Goal: Transaction & Acquisition: Register for event/course

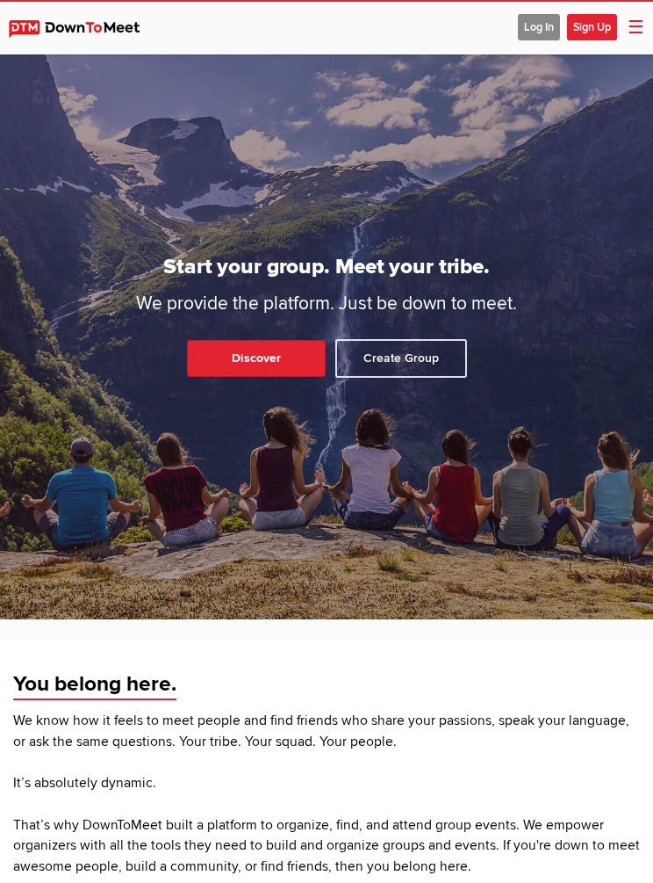
click at [537, 22] on span "Log In" at bounding box center [539, 27] width 42 height 26
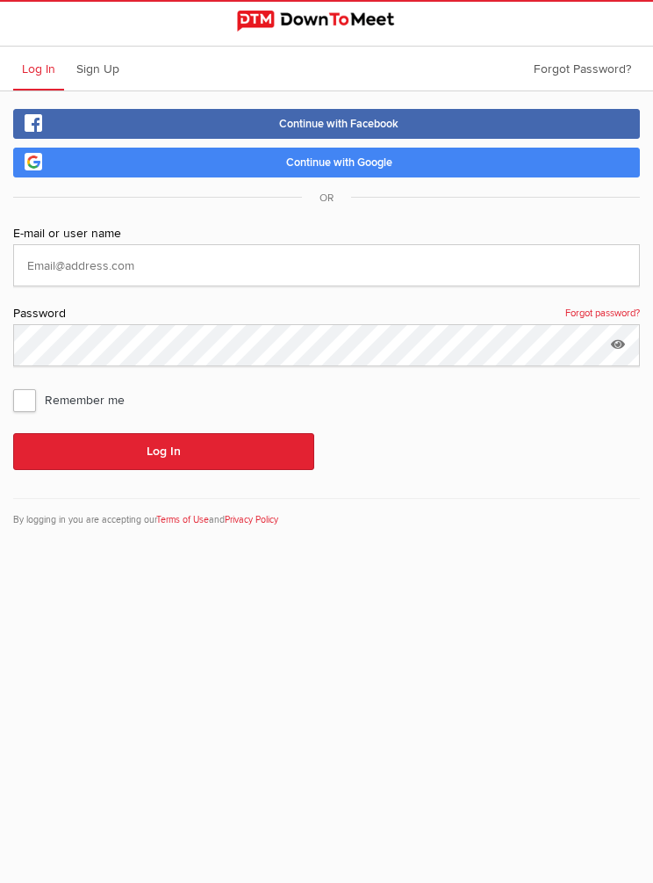
click at [169, 175] on link "Continue with Google" at bounding box center [326, 163] width 627 height 30
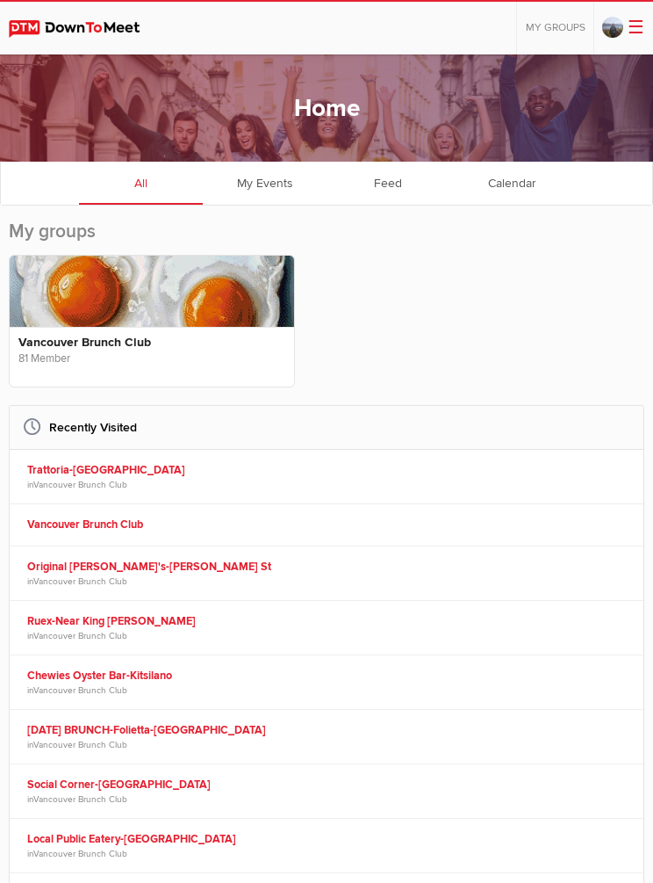
click at [78, 480] on link "Vancouver Brunch Club" at bounding box center [80, 485] width 94 height 11
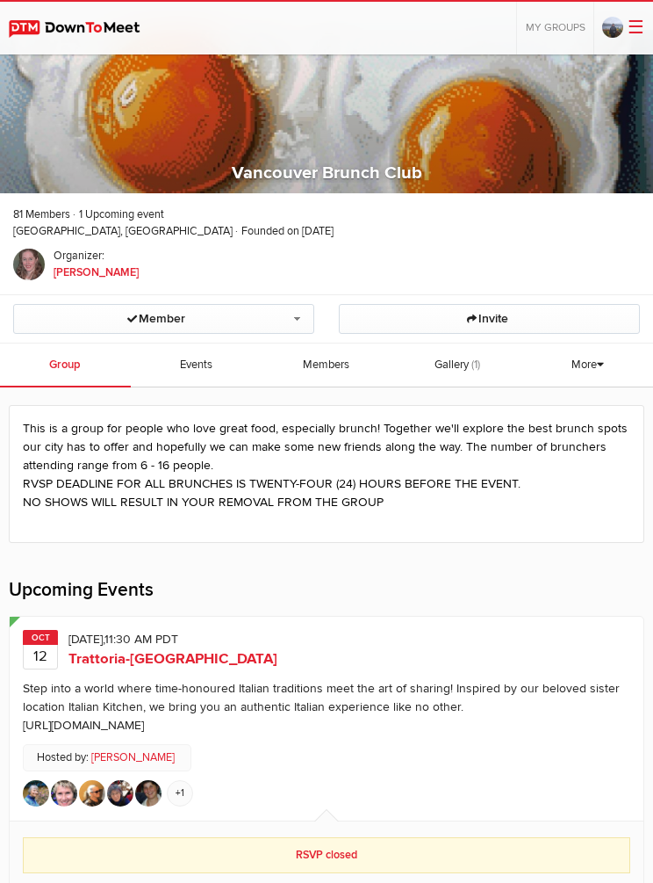
scroll to position [40, 0]
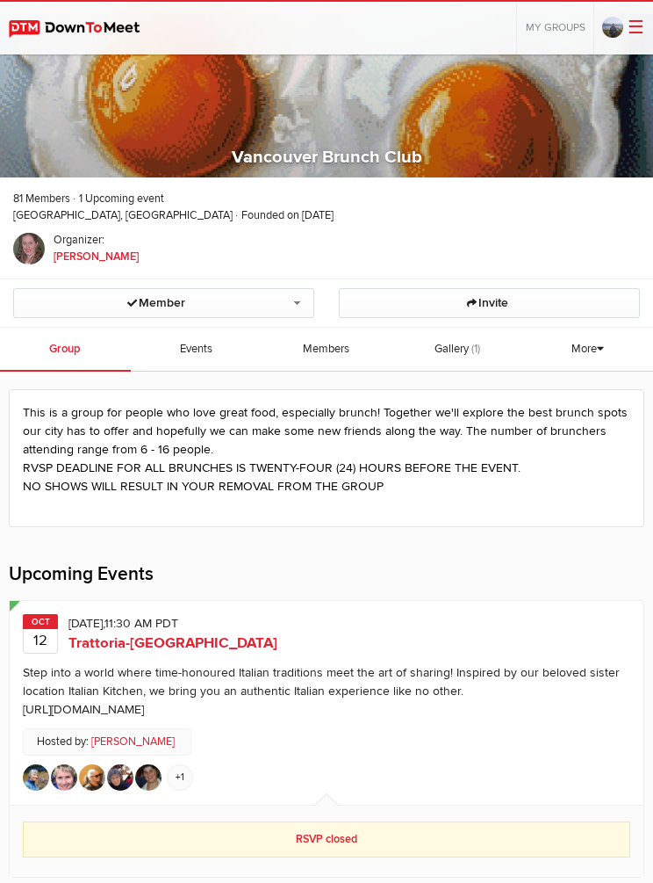
click at [123, 639] on span "Trattoria-[GEOGRAPHIC_DATA]" at bounding box center [173, 643] width 209 height 18
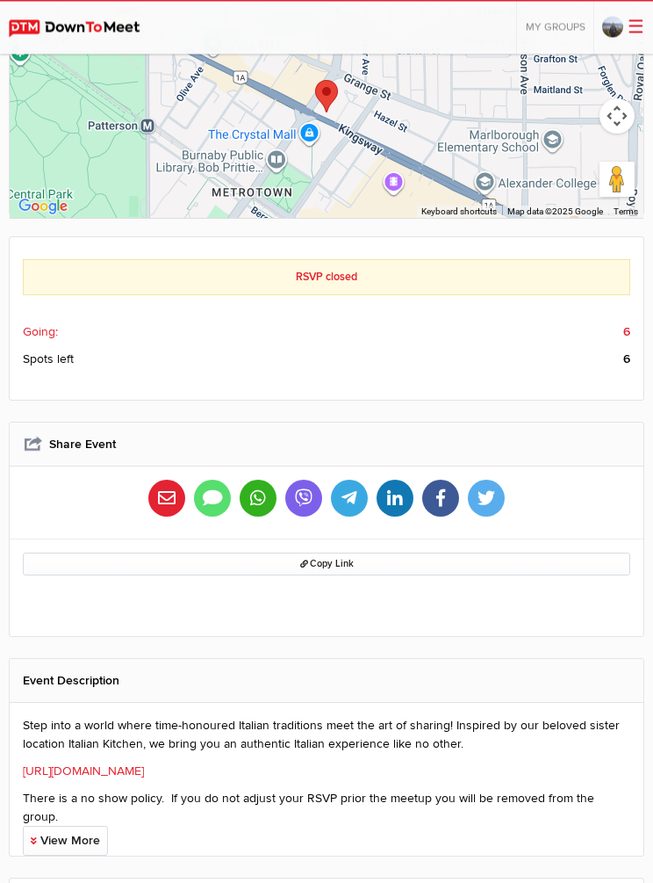
scroll to position [559, 0]
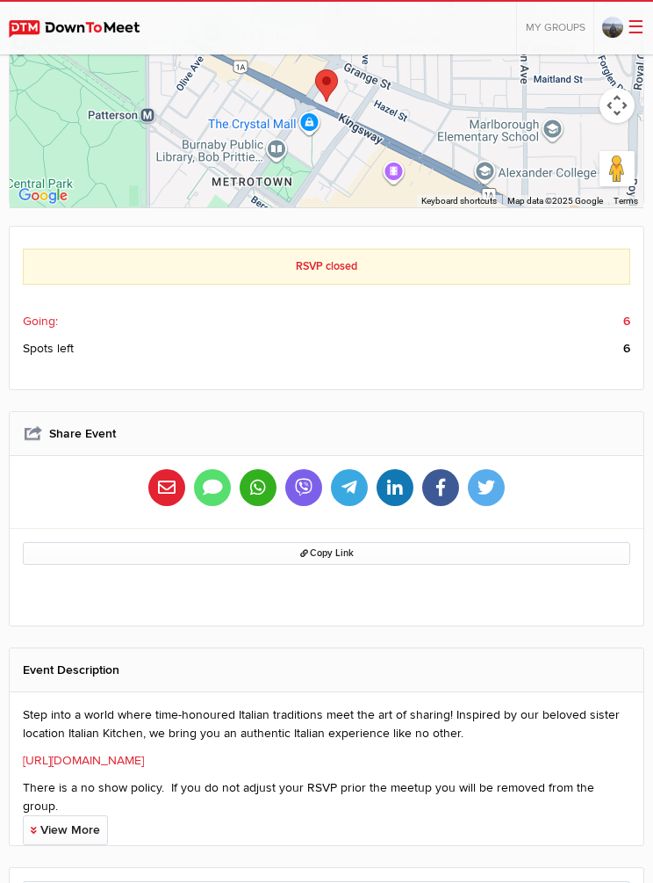
click at [67, 815] on link "View More" at bounding box center [65, 830] width 85 height 30
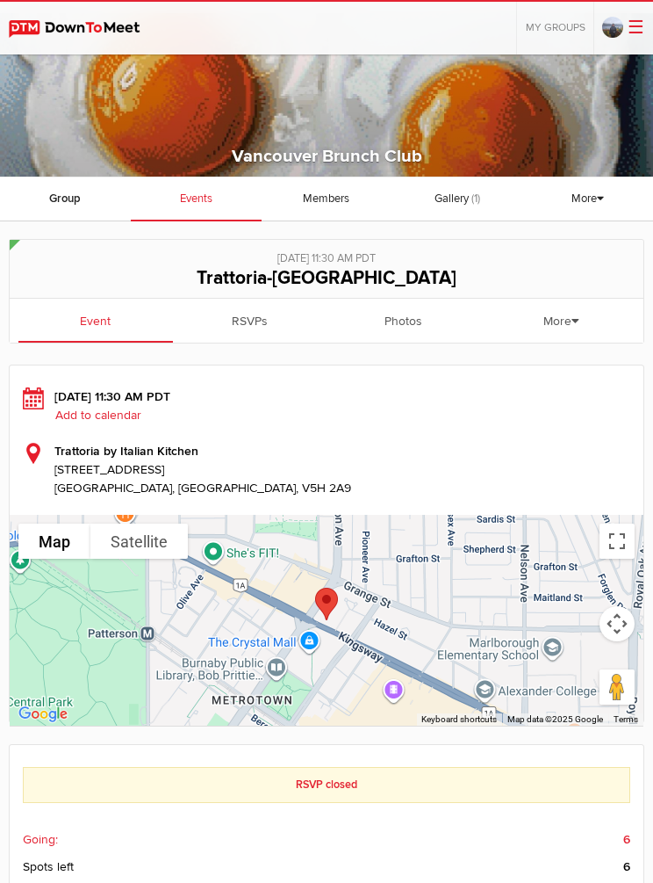
scroll to position [0, 0]
